Goal: Browse casually

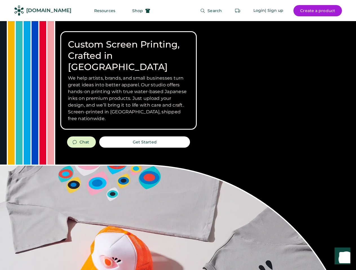
click at [178, 135] on div "Custom Screen Printing, Crafted in [GEOGRAPHIC_DATA] We help artists, brands, a…" at bounding box center [178, 199] width 356 height 357
click at [178, 146] on div "Custom Screen Printing, Crafted in [GEOGRAPHIC_DATA] We help artists, brands, a…" at bounding box center [178, 199] width 356 height 357
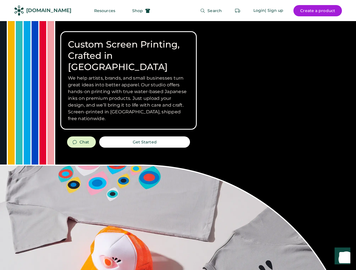
click at [178, 146] on div "Custom Screen Printing, Crafted in [GEOGRAPHIC_DATA] We help artists, brands, a…" at bounding box center [178, 199] width 356 height 357
click at [128, 81] on h3 "We help artists, brands, and small businesses turn great ideas into better appa…" at bounding box center [128, 98] width 121 height 47
click at [128, 75] on h3 "We help artists, brands, and small businesses turn great ideas into better appa…" at bounding box center [128, 98] width 121 height 47
click at [128, 50] on h1 "Custom Screen Printing, Crafted in [GEOGRAPHIC_DATA]" at bounding box center [128, 56] width 121 height 34
